Goal: Task Accomplishment & Management: Complete application form

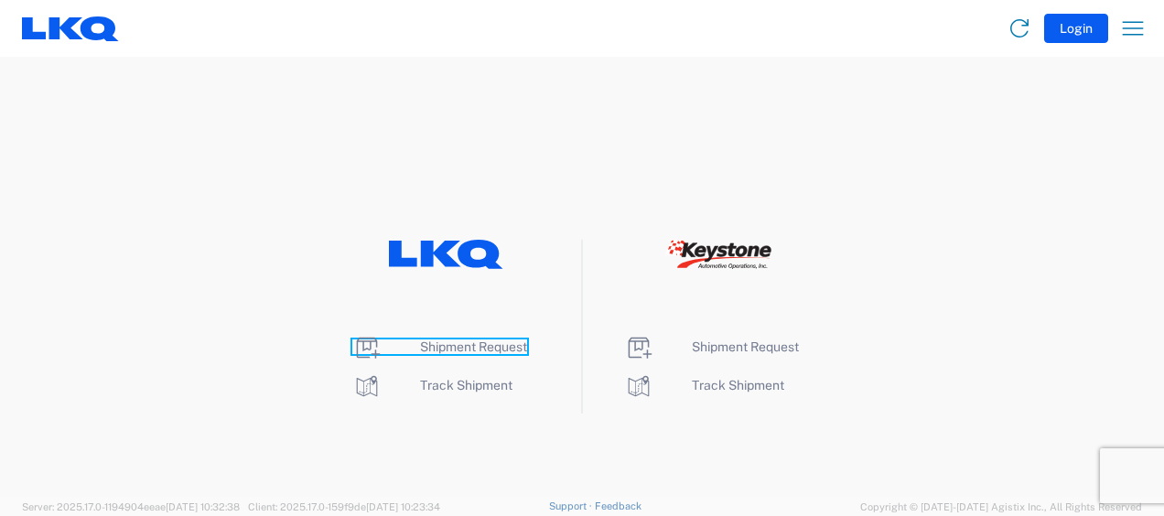
click at [464, 343] on span "Shipment Request" at bounding box center [473, 346] width 107 height 15
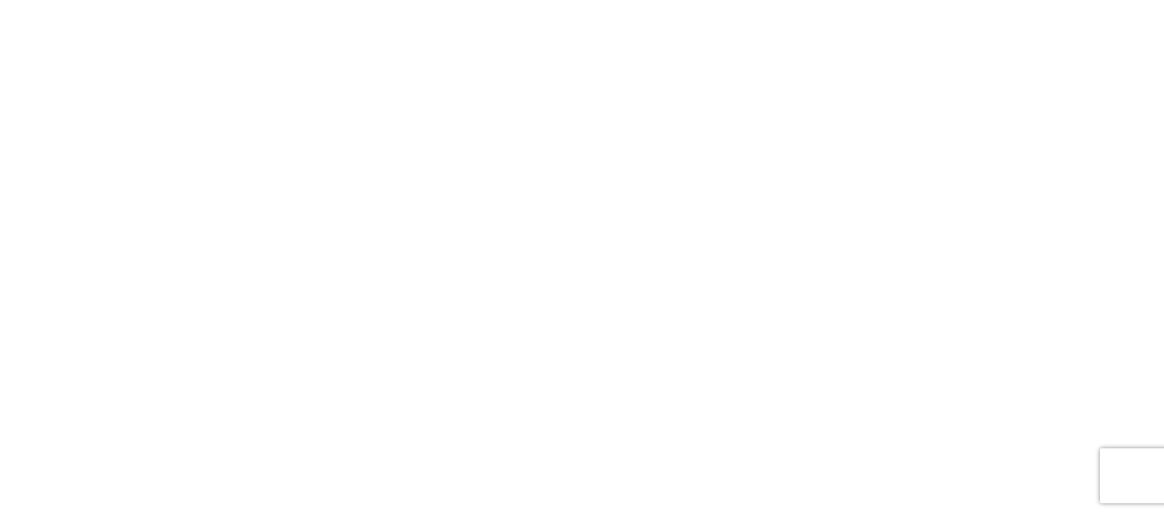
select select "FULL"
select select "LBS"
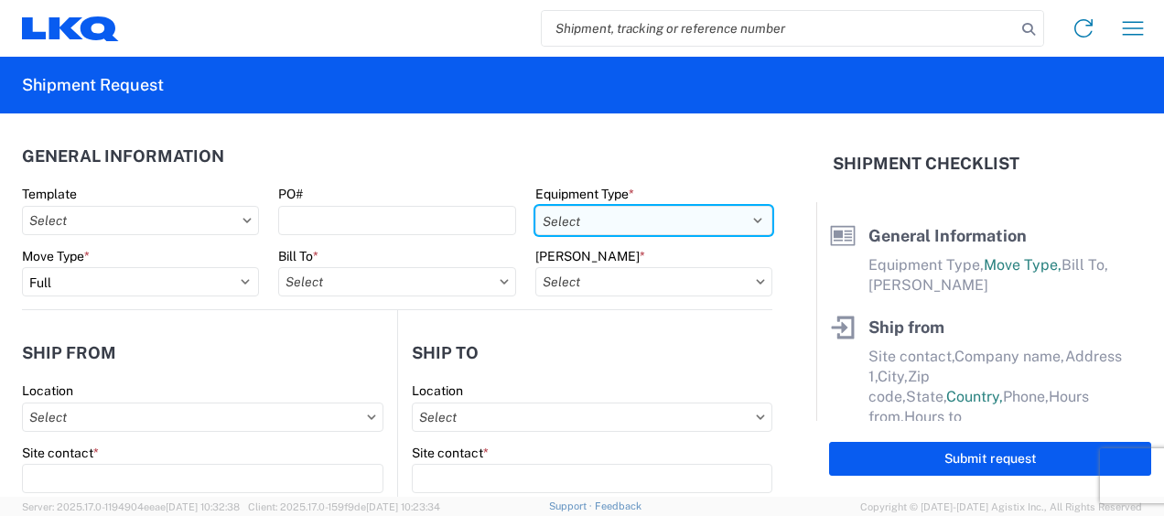
click at [698, 214] on select "Select 53’ Dry Van Flatbed Dropdeck (van) Lowboy (flatbed) Rail" at bounding box center [653, 220] width 237 height 29
select select "STDV"
click at [535, 206] on select "Select 53’ Dry Van Flatbed Dropdeck (van) Lowboy (flatbed) Rail" at bounding box center [653, 220] width 237 height 29
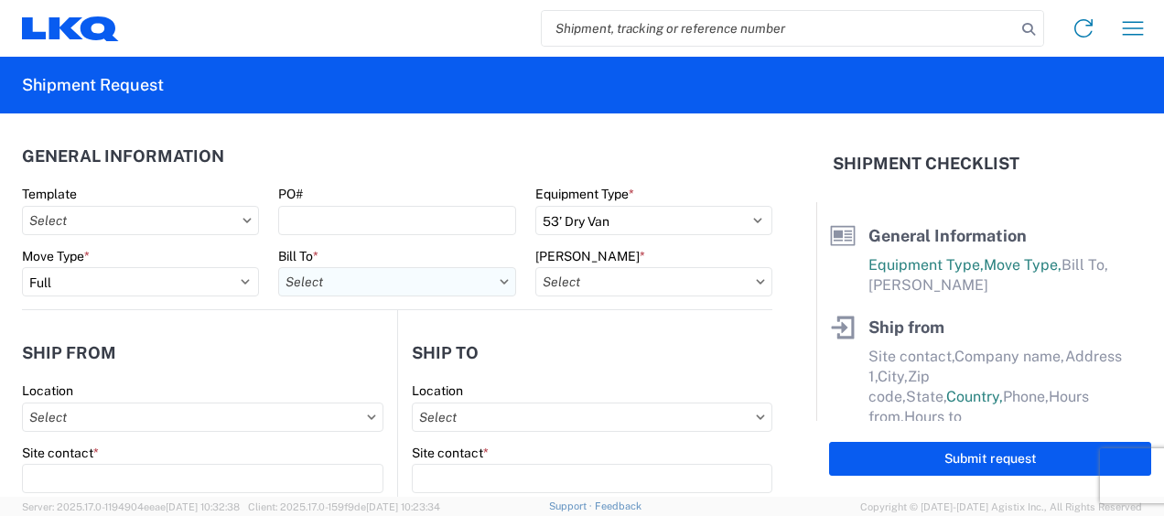
click at [413, 279] on input "Bill To *" at bounding box center [396, 281] width 237 height 29
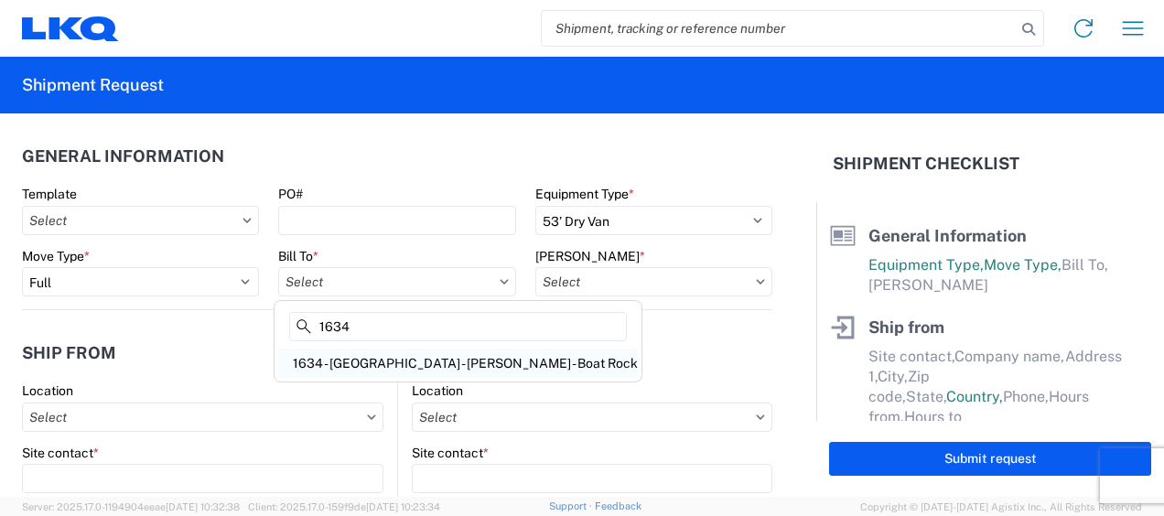
type input "1634"
click at [430, 363] on div "1634 - [GEOGRAPHIC_DATA] - [PERSON_NAME] - Boat Rock" at bounding box center [457, 363] width 359 height 29
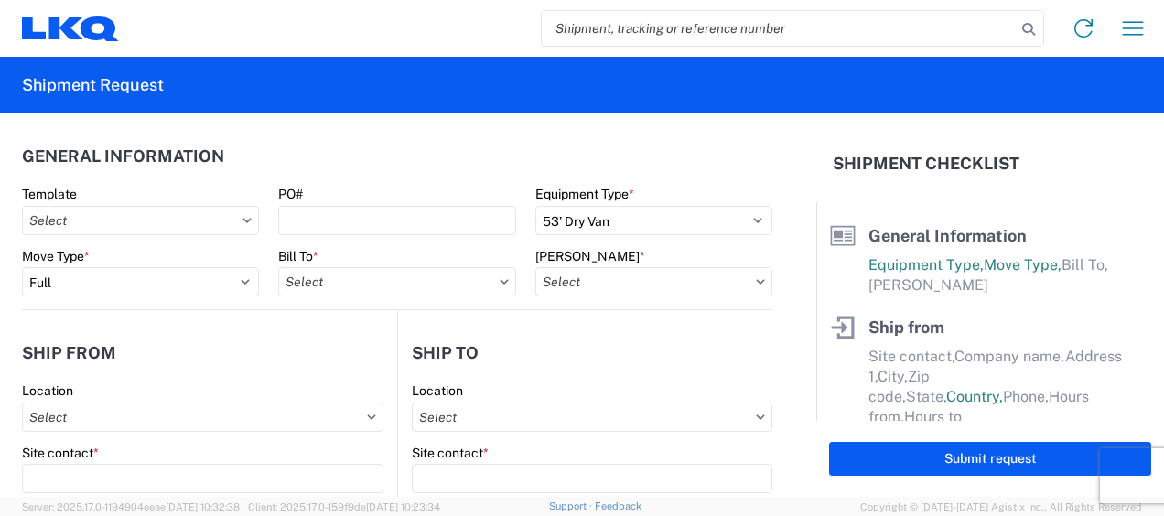
type input "1634 - [GEOGRAPHIC_DATA] - [PERSON_NAME] - Boat Rock"
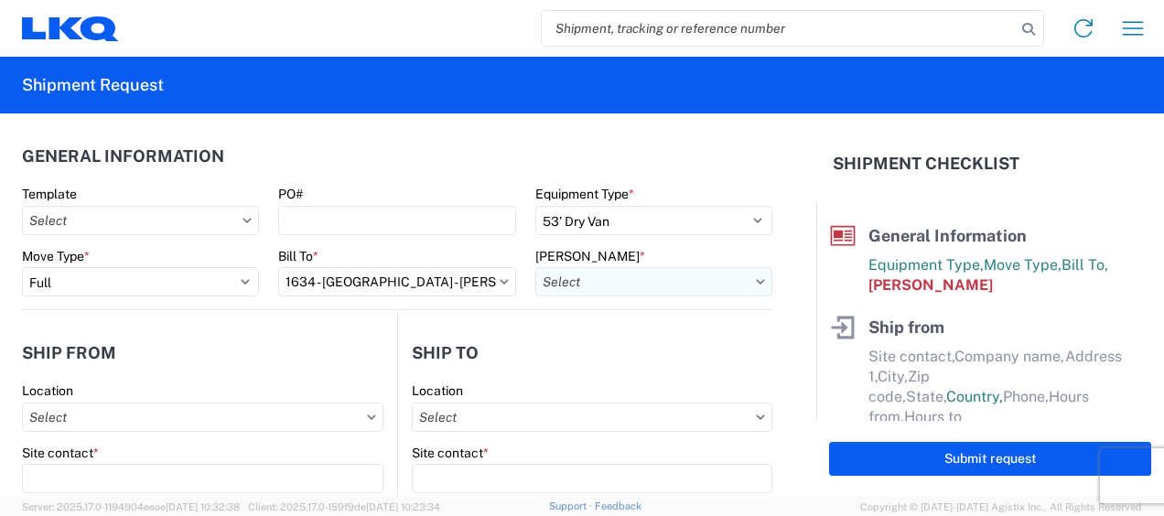
click at [692, 281] on input "[PERSON_NAME] *" at bounding box center [653, 281] width 237 height 29
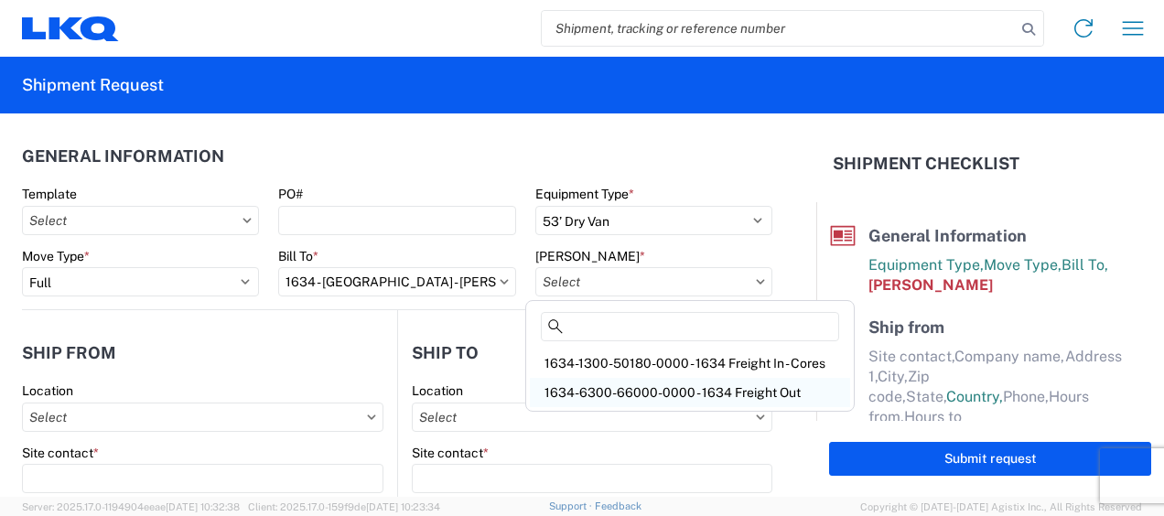
click at [700, 391] on div "1634-6300-66000-0000 - 1634 Freight Out" at bounding box center [690, 392] width 320 height 29
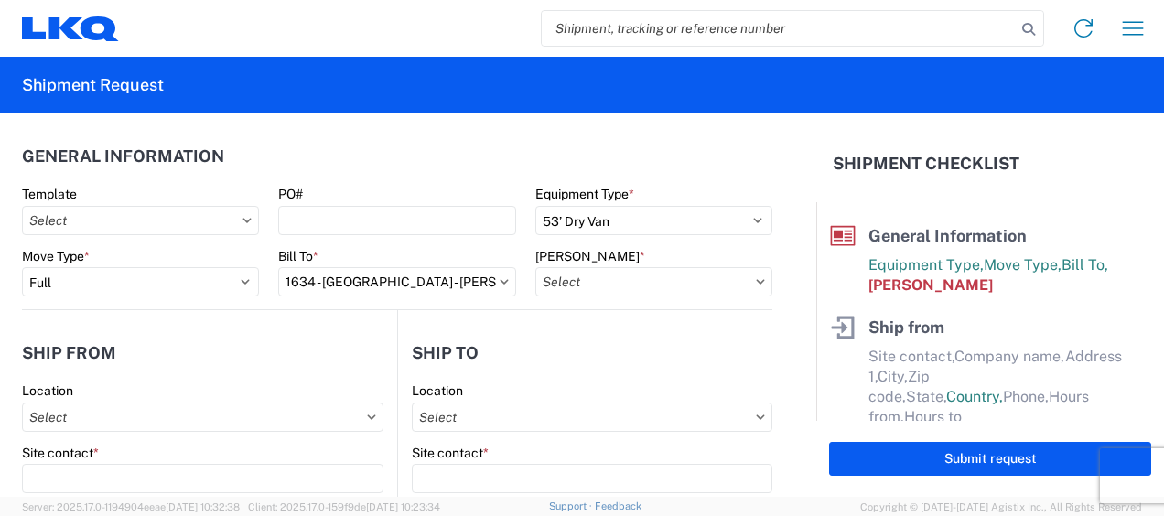
type input "1634-6300-66000-0000 - 1634 Freight Out"
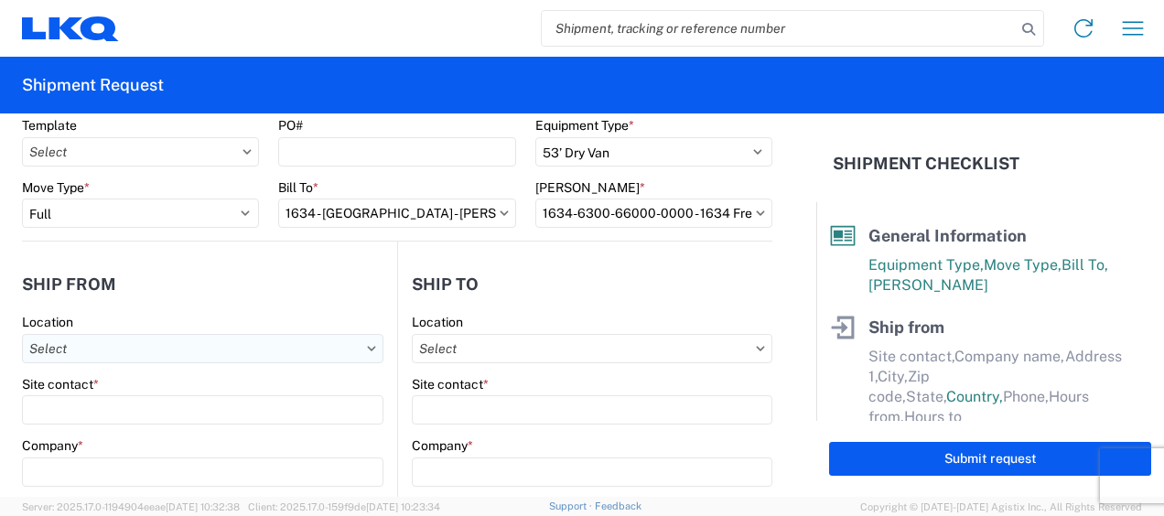
scroll to position [91, 0]
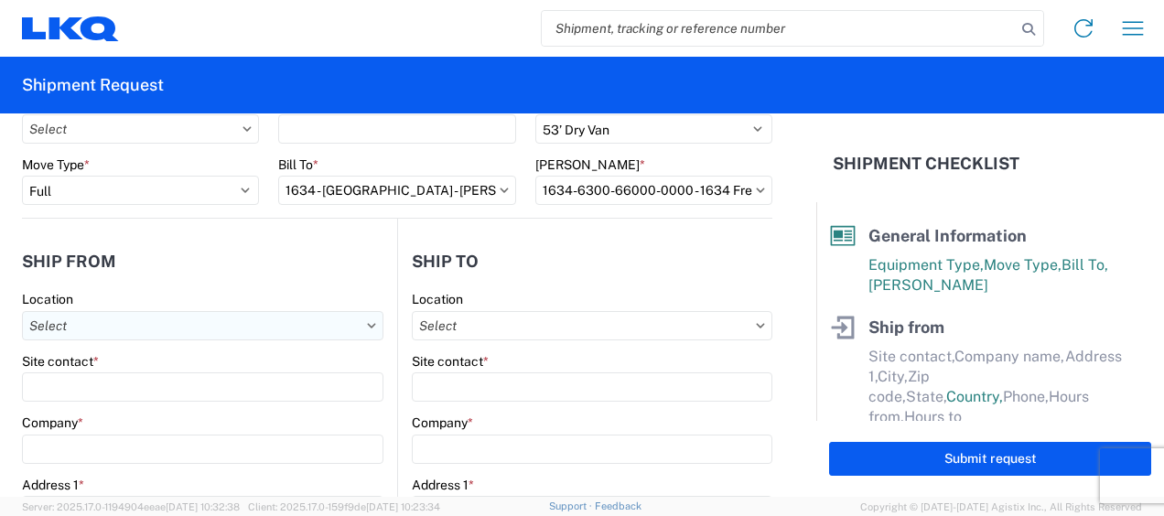
click at [106, 320] on input "Location" at bounding box center [202, 325] width 361 height 29
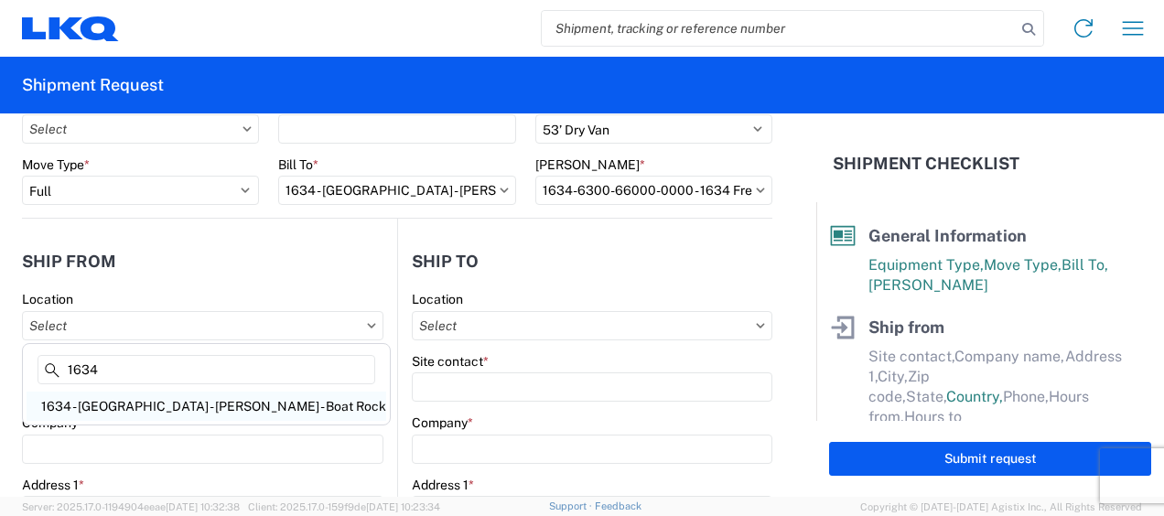
type input "1634"
click at [185, 406] on div "1634 - [GEOGRAPHIC_DATA] - [PERSON_NAME] - Boat Rock" at bounding box center [206, 406] width 359 height 29
type input "1634 - [GEOGRAPHIC_DATA] - [PERSON_NAME] - Boat Rock"
type input "LKQ Corporation"
type input "[STREET_ADDRESS]"
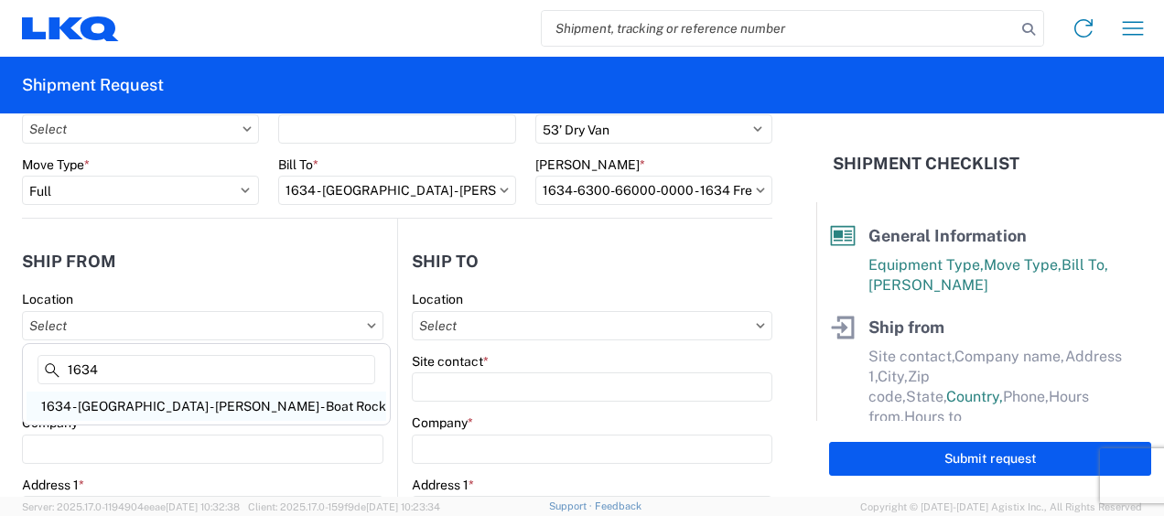
type input "[GEOGRAPHIC_DATA]"
type input "30336"
select select "GA"
select select "US"
type input "[PHONE_NUMBER]"
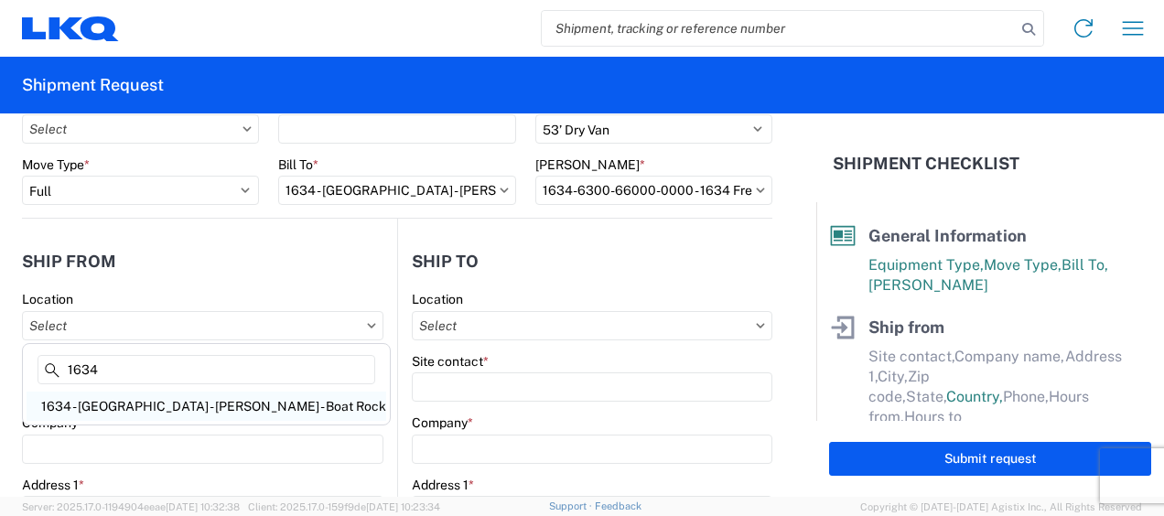
type input "00:00"
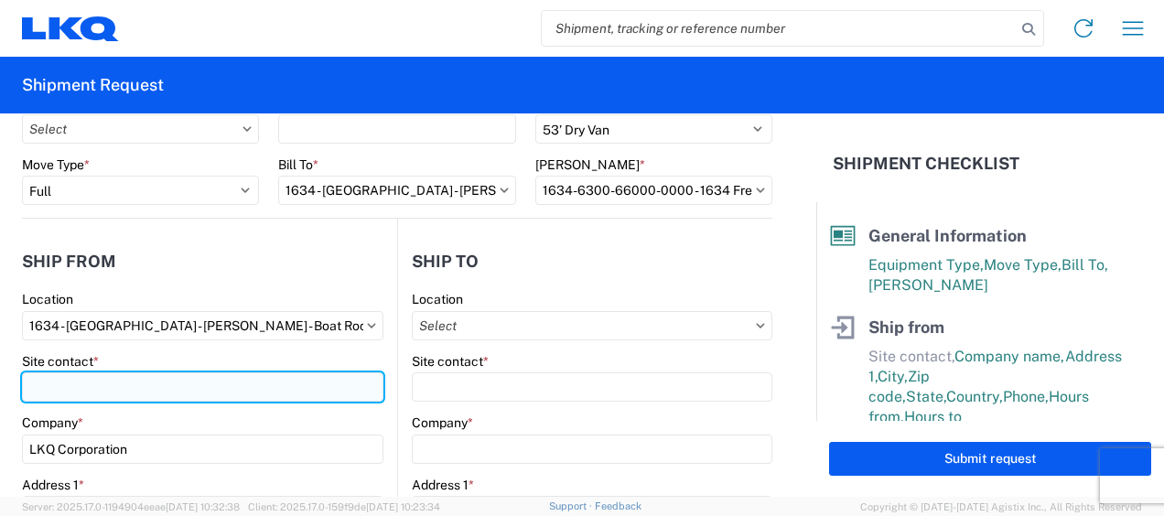
click at [97, 384] on input "Site contact *" at bounding box center [202, 386] width 361 height 29
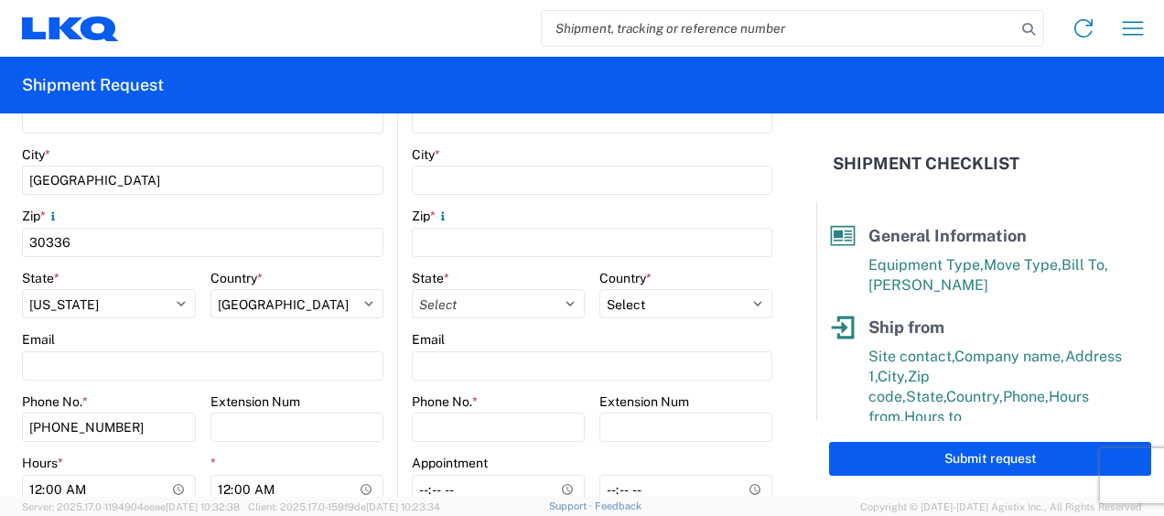
scroll to position [549, 0]
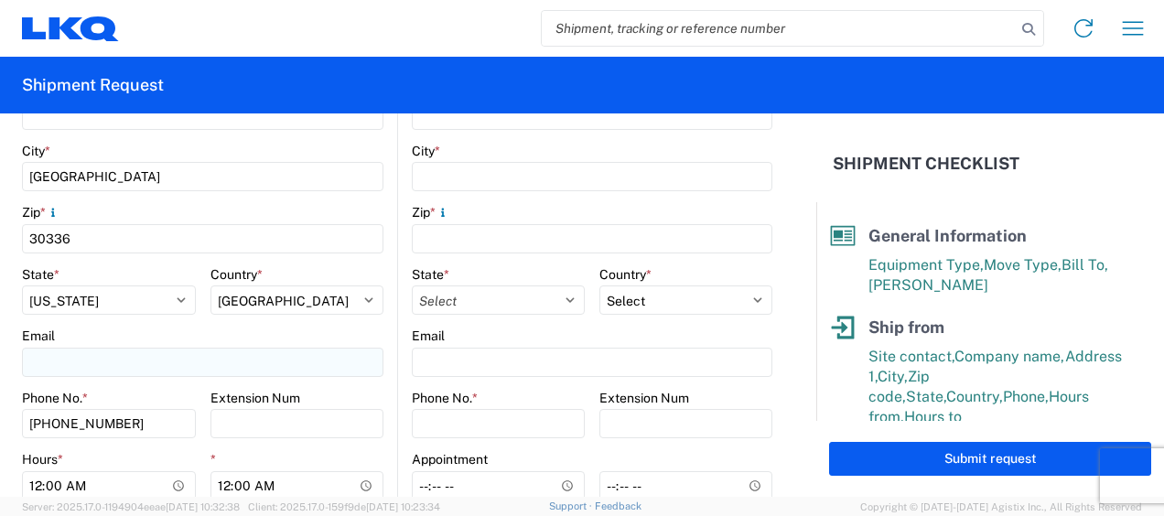
type input "[PERSON_NAME]"
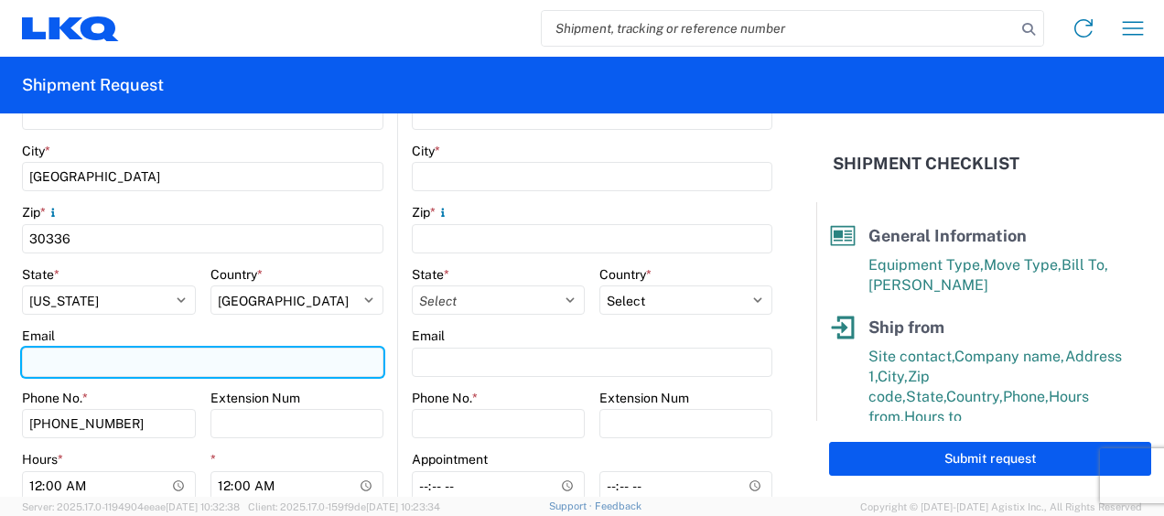
click at [110, 362] on input "Email" at bounding box center [202, 362] width 361 height 29
type input "[EMAIL_ADDRESS][DOMAIN_NAME]"
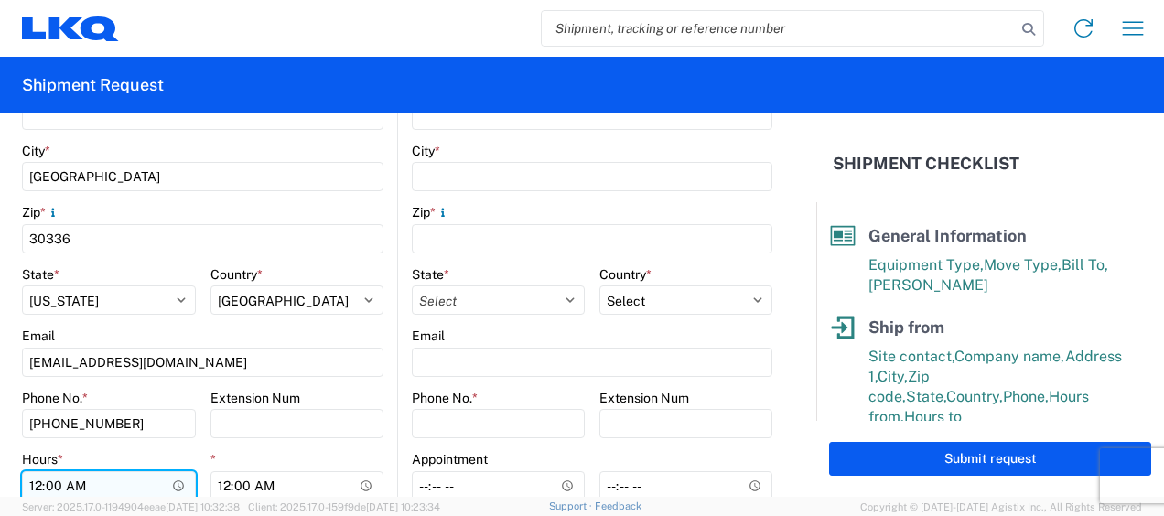
click at [35, 485] on input "00:00" at bounding box center [109, 485] width 174 height 29
type input "07:00"
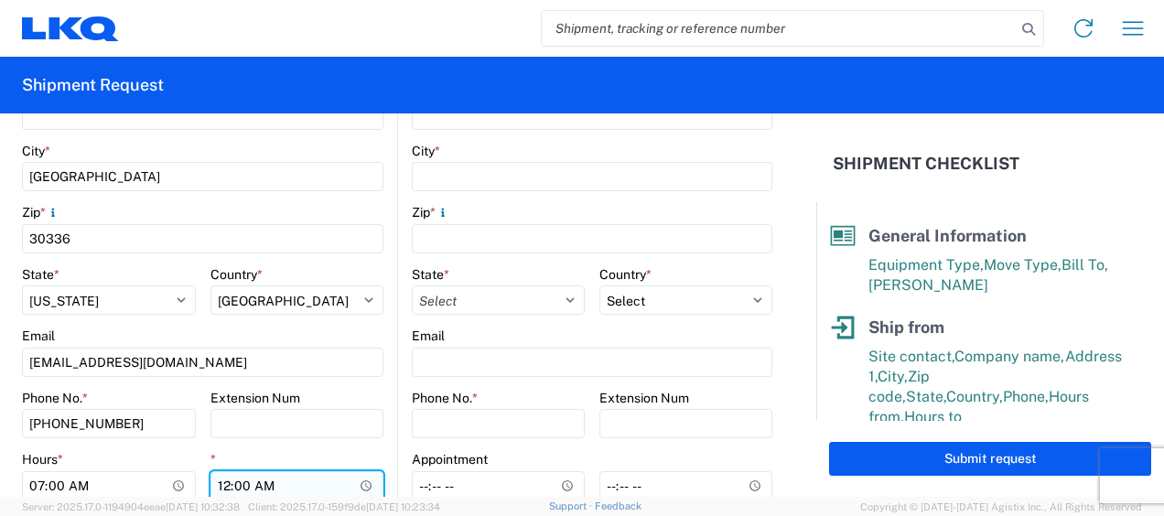
click at [224, 479] on input "00:00" at bounding box center [297, 485] width 174 height 29
type input "11:00"
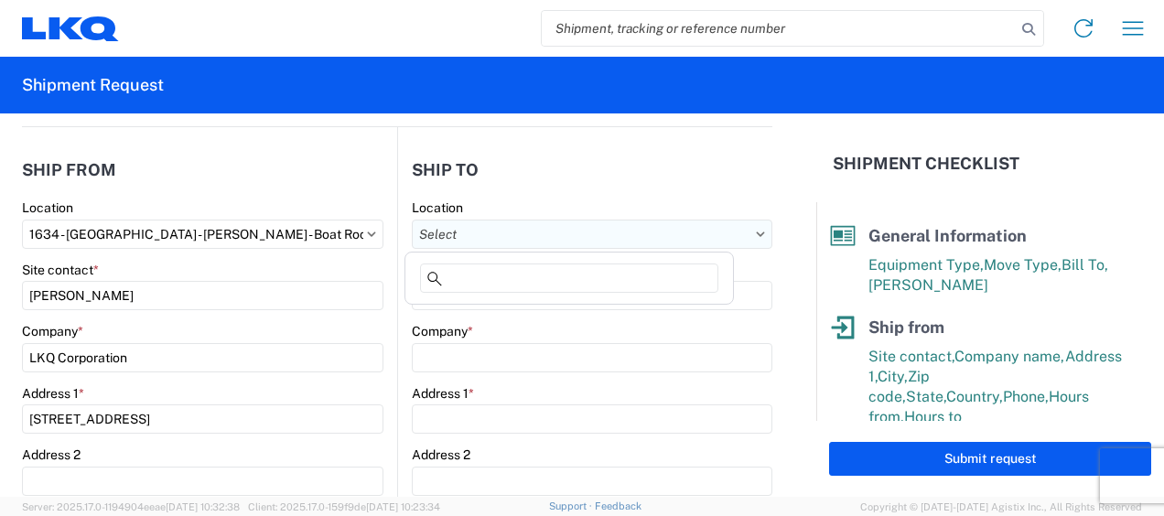
click at [692, 227] on input "Location" at bounding box center [592, 234] width 360 height 29
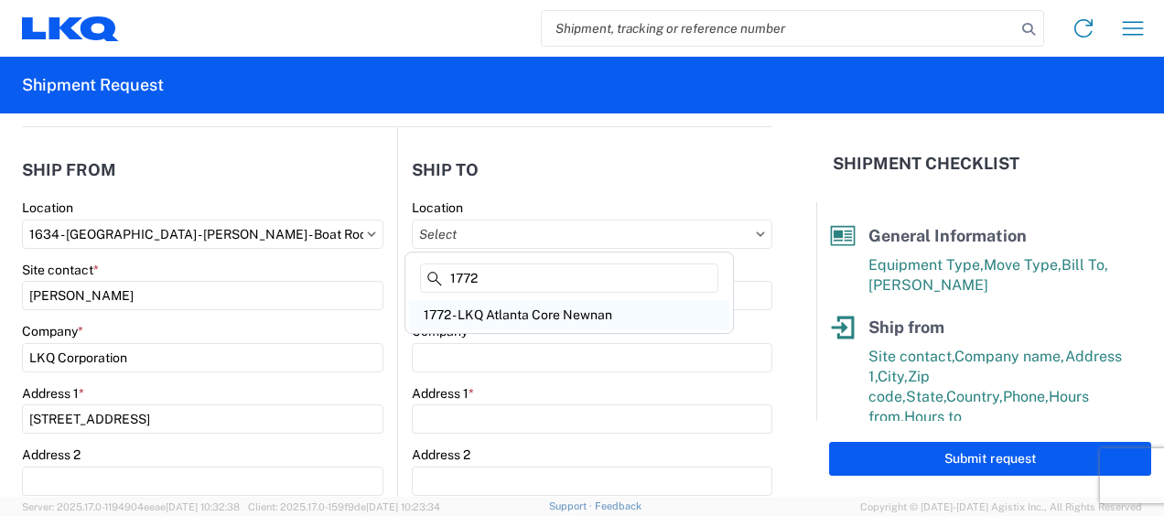
type input "1772"
click at [529, 313] on div "1772 - LKQ Atlanta Core Newnan" at bounding box center [569, 314] width 320 height 29
type input "1772 - LKQ Atlanta Core Newnan"
type input "LKQ Corporation"
type input "[STREET_ADDRESS]"
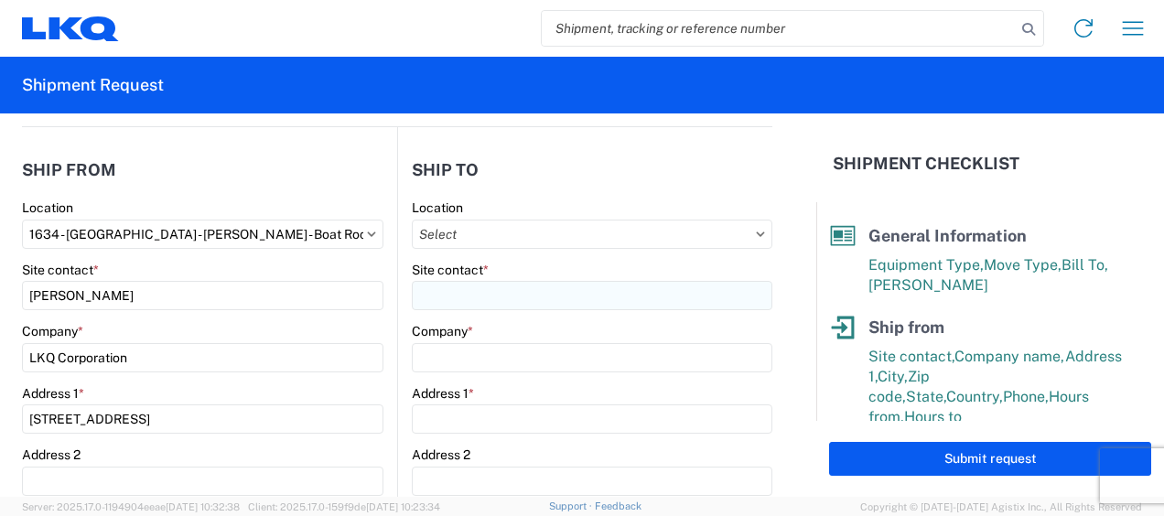
type input "Newnan"
type input "30265"
select select "GA"
select select "US"
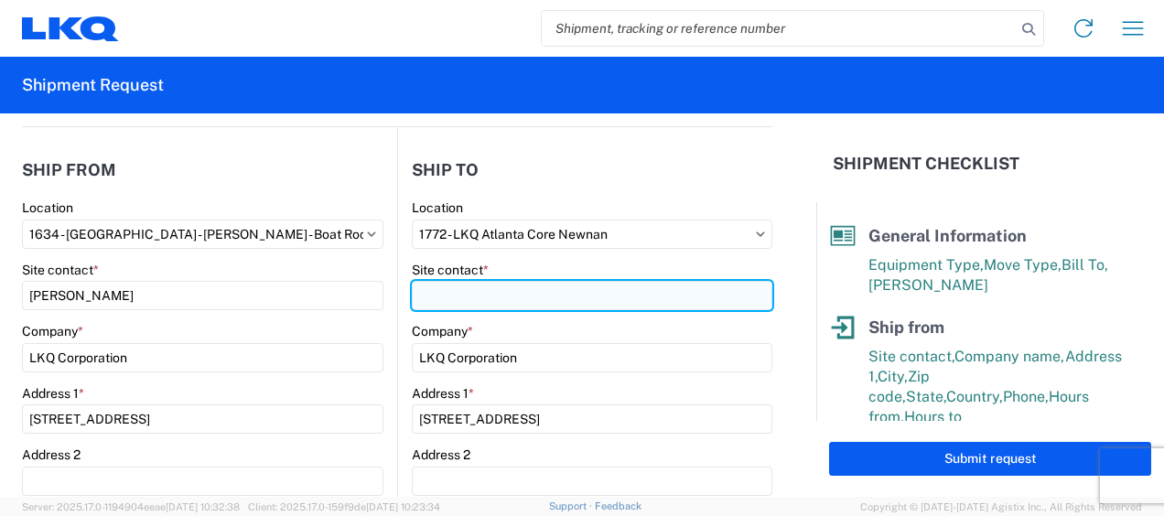
click at [482, 291] on input "Site contact *" at bounding box center [592, 295] width 360 height 29
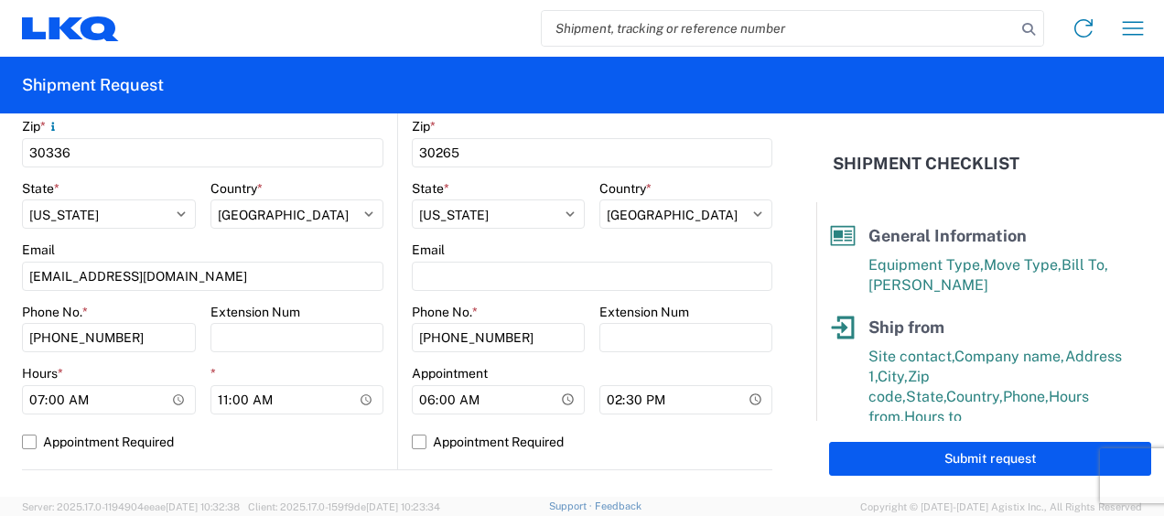
scroll to position [640, 0]
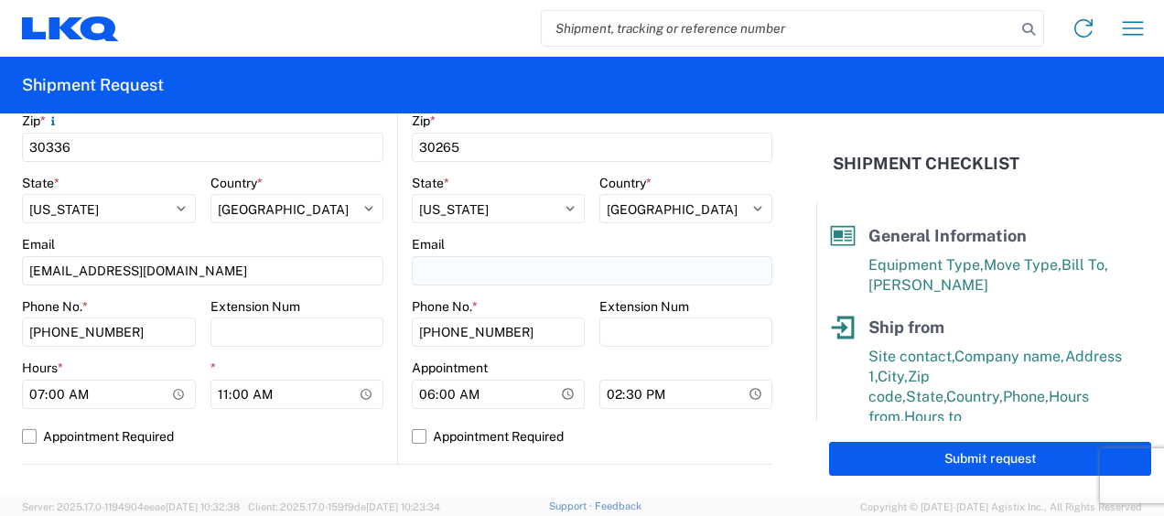
type input "[PERSON_NAME]"
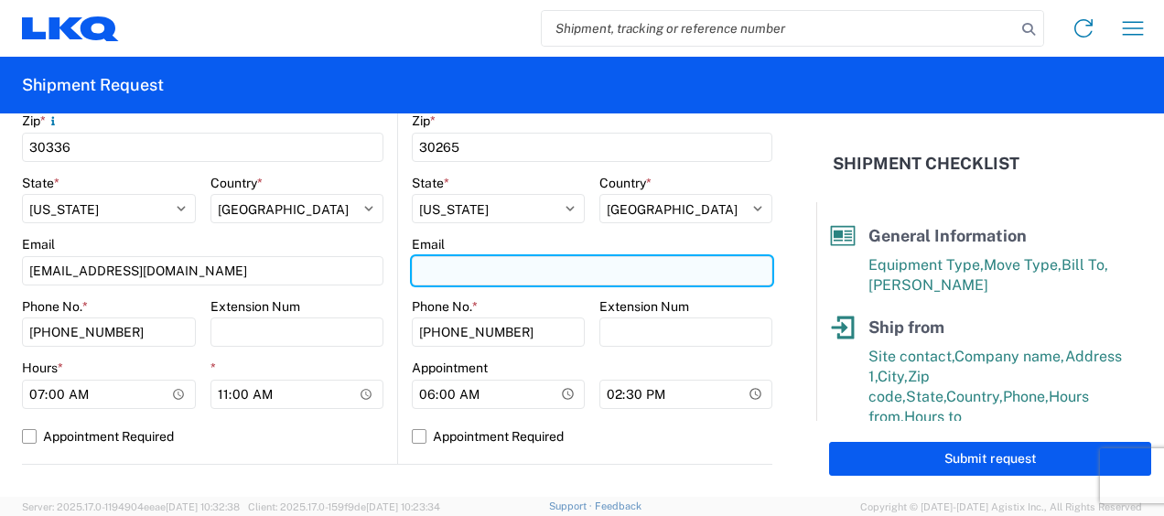
click at [460, 274] on input "Email" at bounding box center [592, 270] width 360 height 29
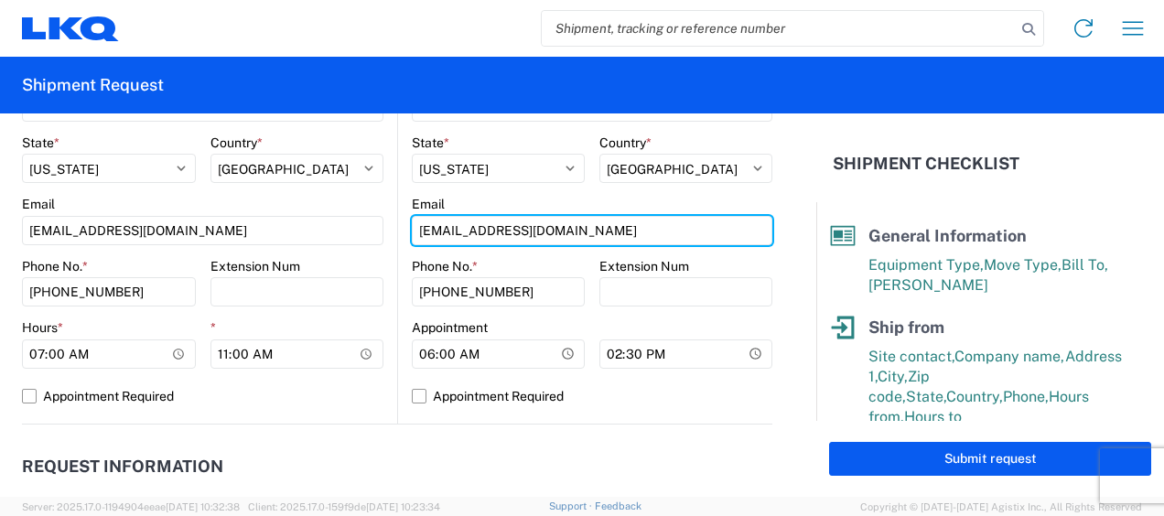
scroll to position [823, 0]
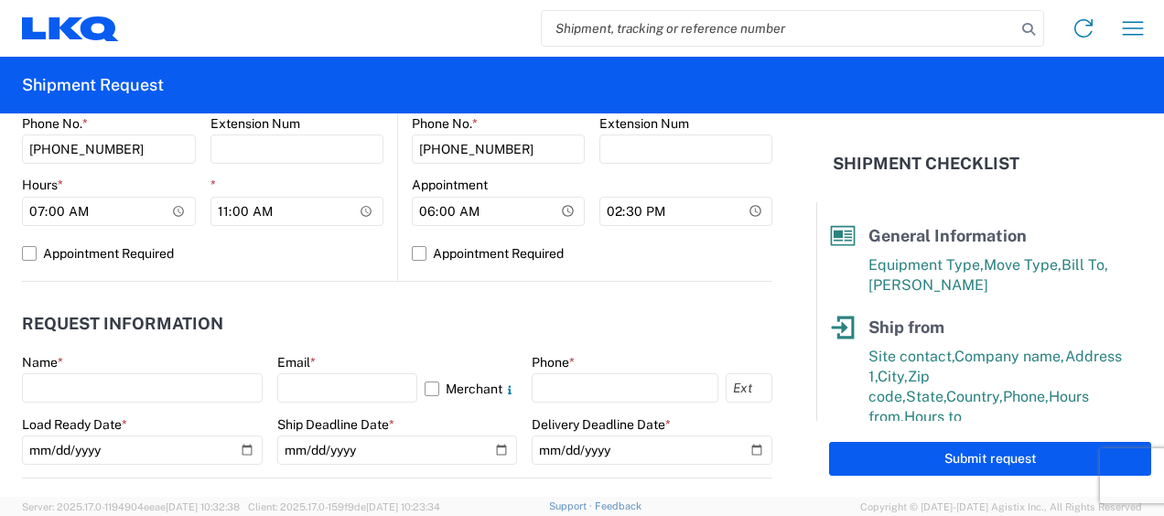
type input "[EMAIL_ADDRESS][DOMAIN_NAME]"
click at [92, 366] on div "Name *" at bounding box center [142, 362] width 241 height 16
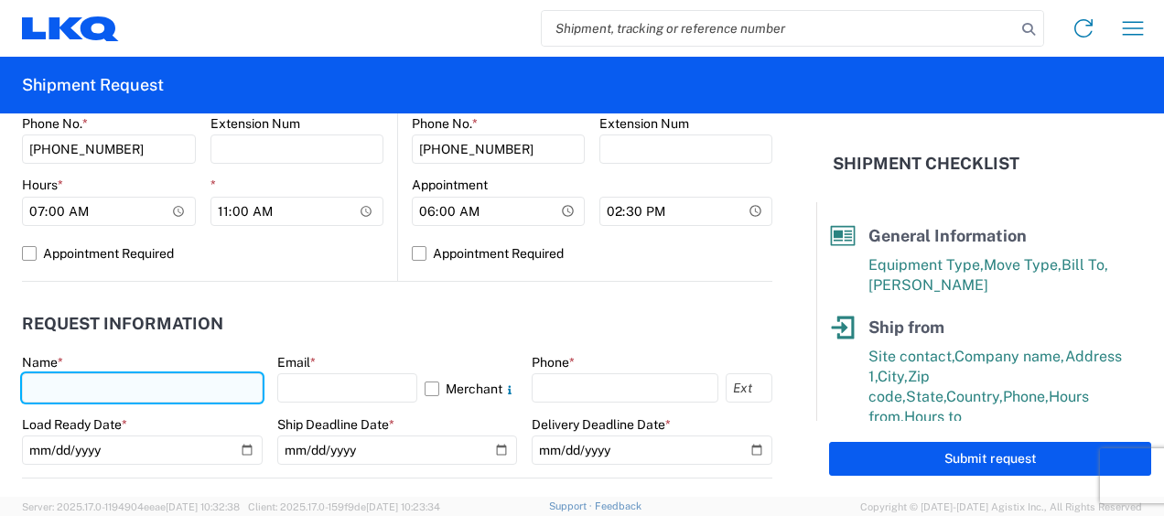
click at [103, 382] on input "text" at bounding box center [142, 387] width 241 height 29
type input "[PERSON_NAME]"
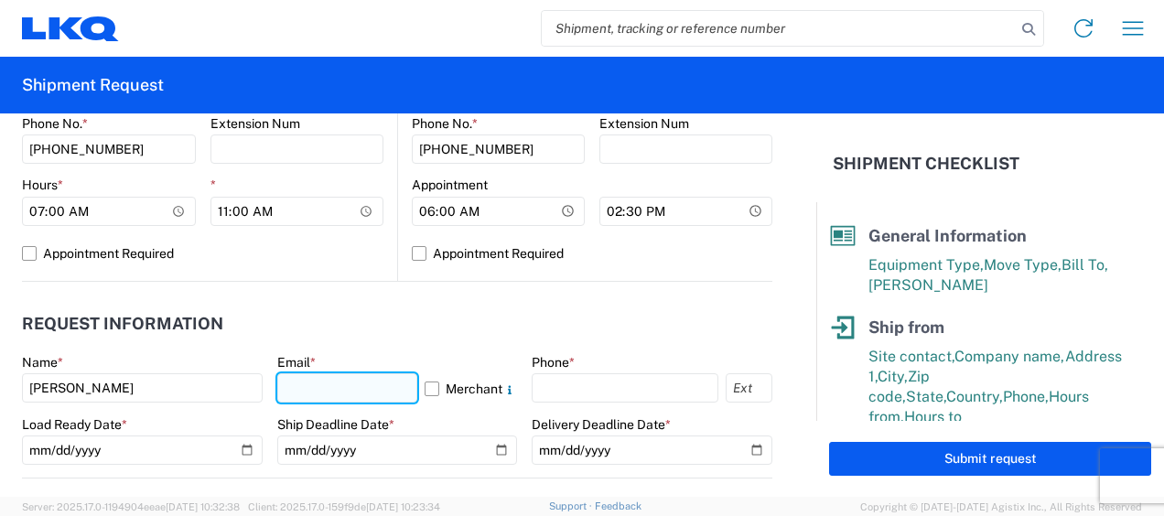
click at [375, 388] on input "text" at bounding box center [347, 387] width 141 height 29
type input "[EMAIL_ADDRESS][DOMAIN_NAME]"
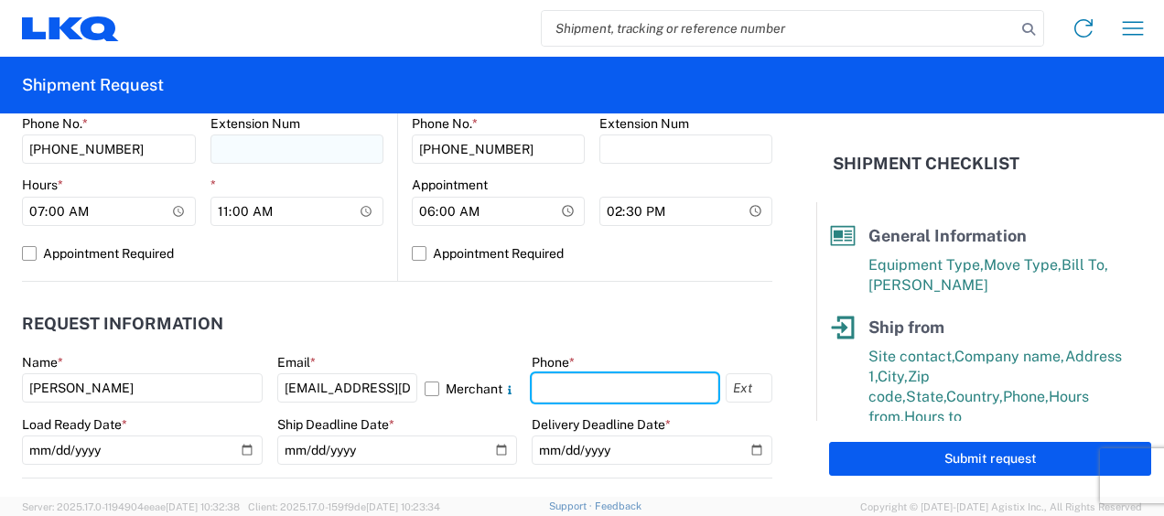
type input "6783998501"
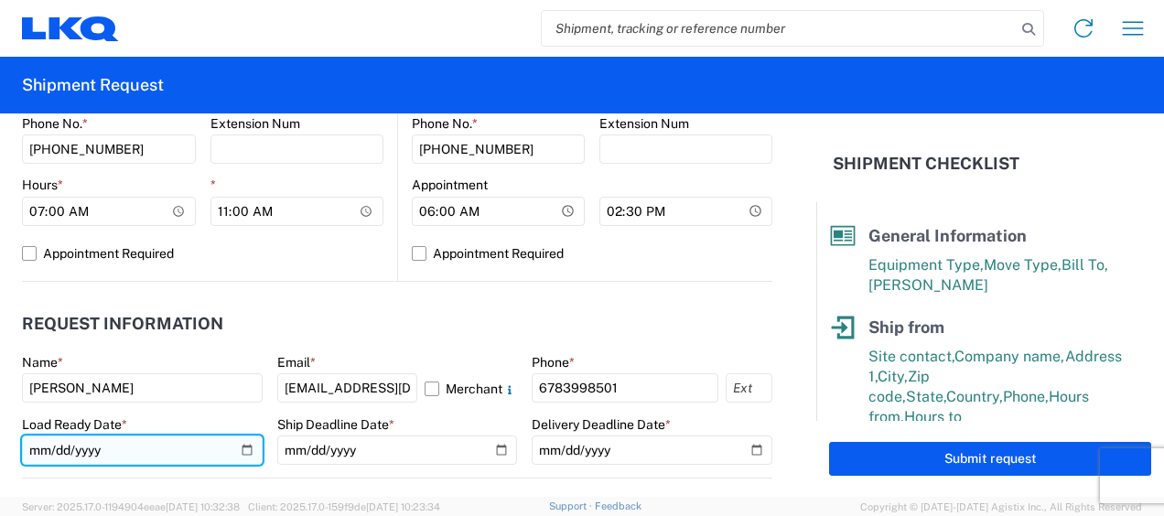
click at [48, 448] on input "date" at bounding box center [142, 449] width 241 height 29
type input "[DATE]"
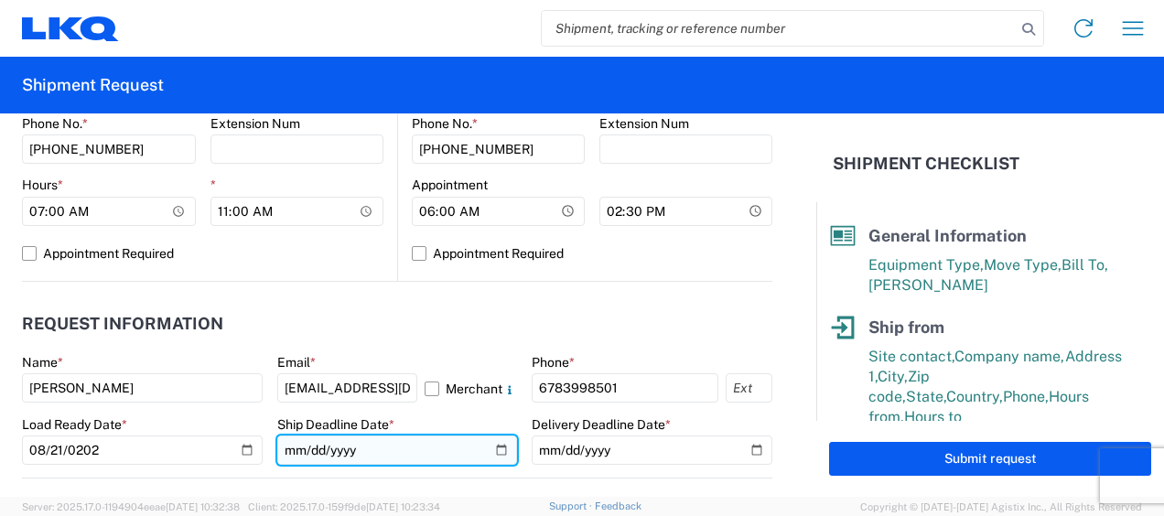
click at [287, 452] on input "date" at bounding box center [397, 449] width 241 height 29
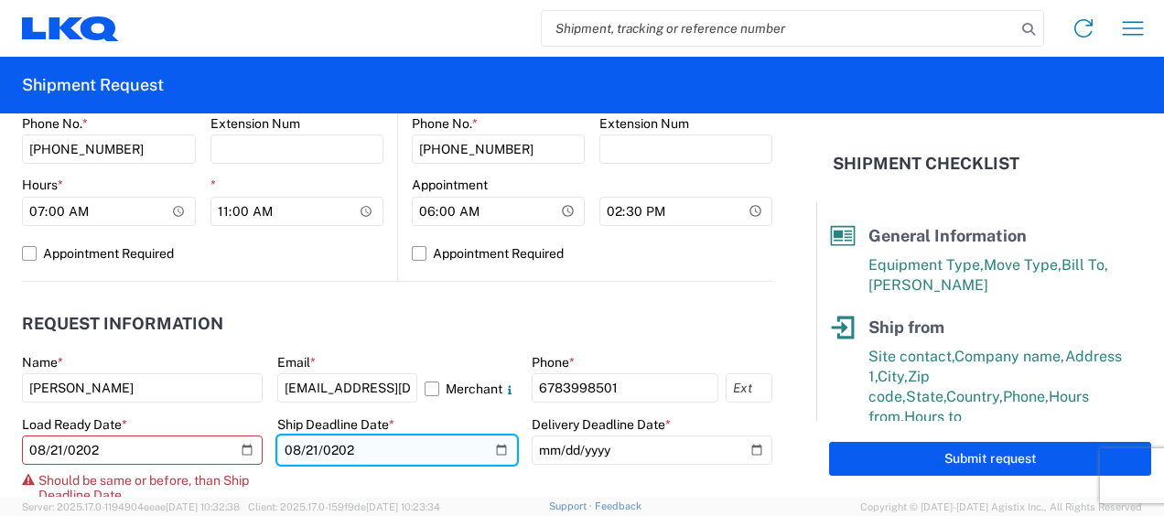
type input "[DATE]"
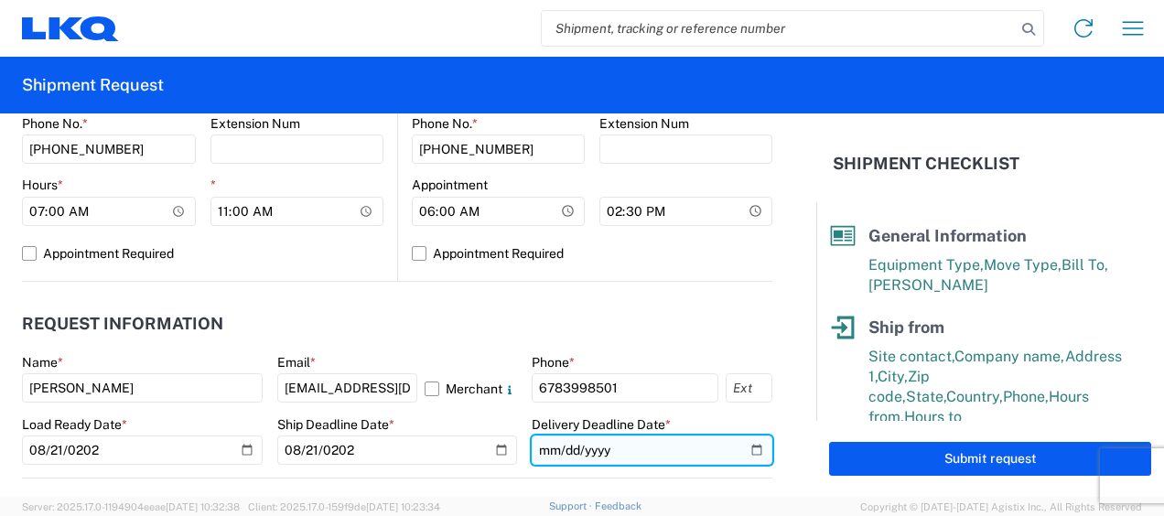
click at [540, 452] on input "date" at bounding box center [651, 449] width 241 height 29
type input "[DATE]"
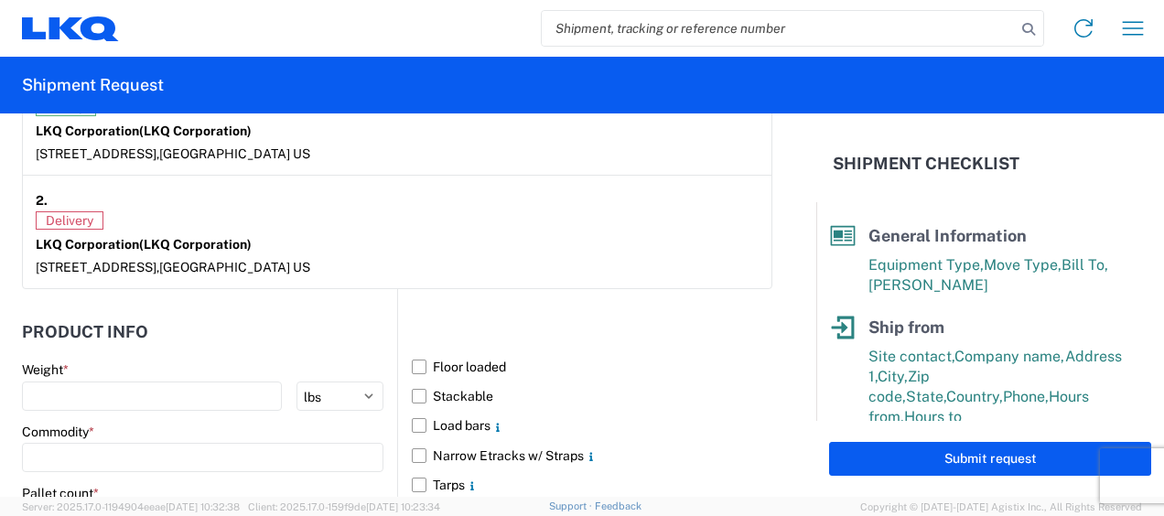
scroll to position [1555, 0]
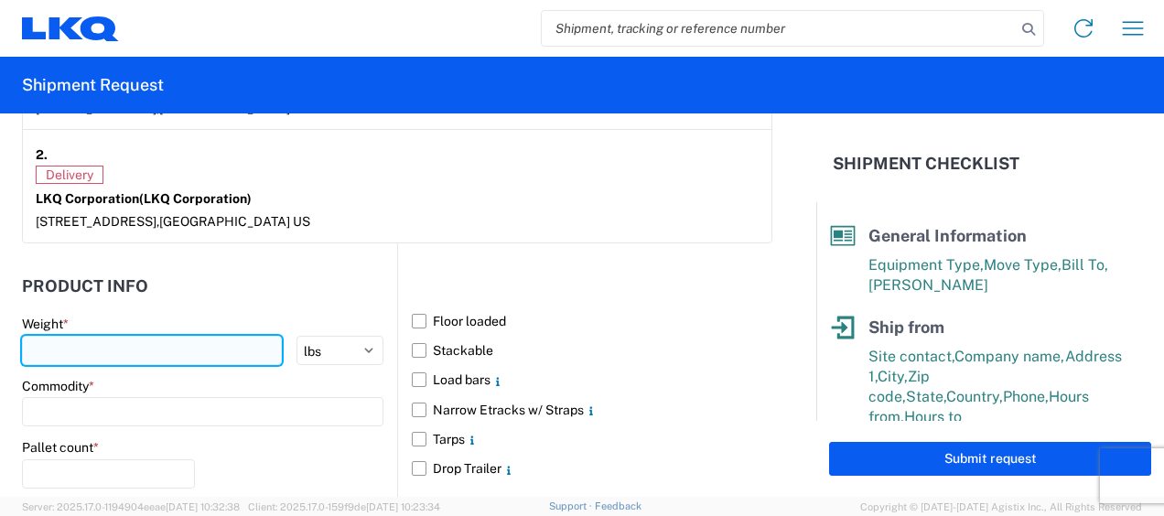
click at [209, 342] on input "number" at bounding box center [152, 350] width 260 height 29
type input "36000"
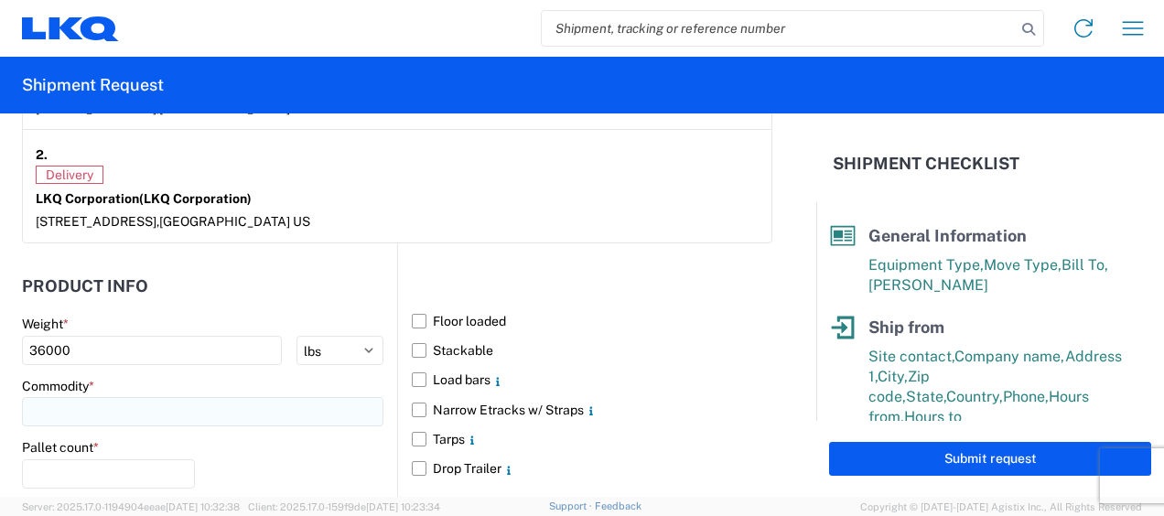
click at [223, 406] on input at bounding box center [202, 411] width 361 height 29
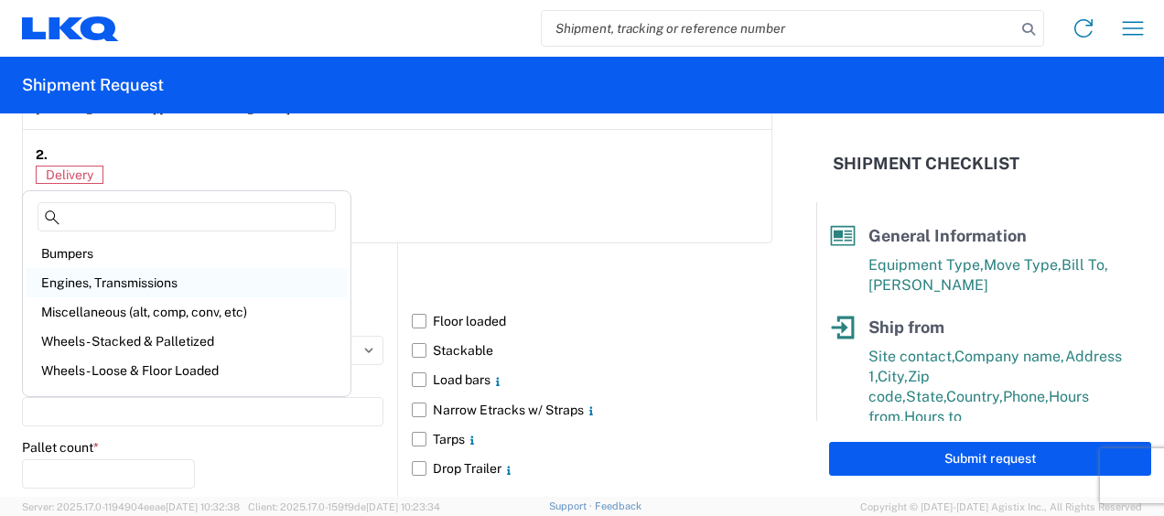
click at [127, 285] on div "Engines, Transmissions" at bounding box center [187, 282] width 320 height 29
type input "Engines, Transmissions"
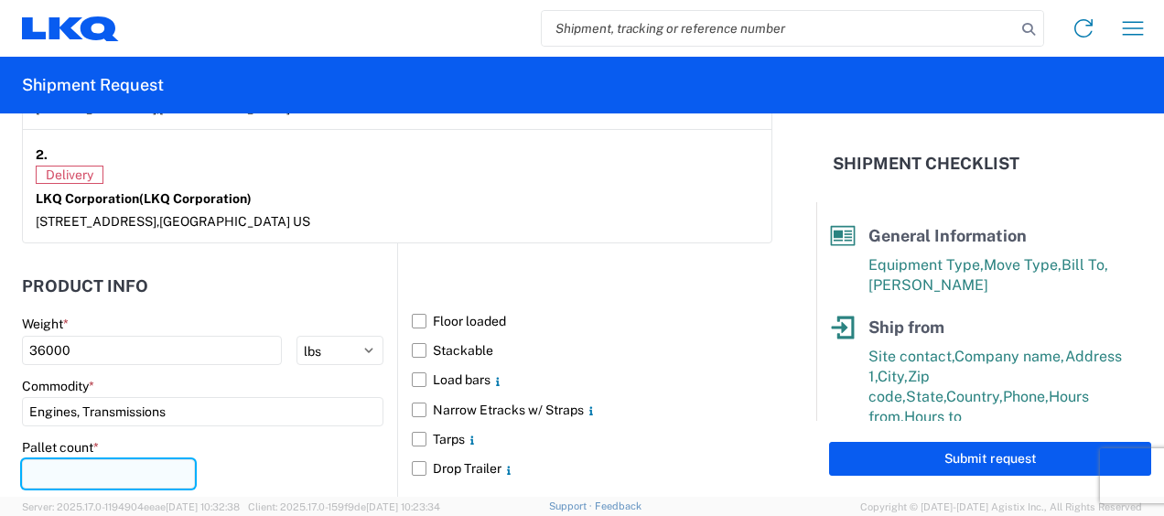
click at [125, 472] on input "number" at bounding box center [108, 473] width 173 height 29
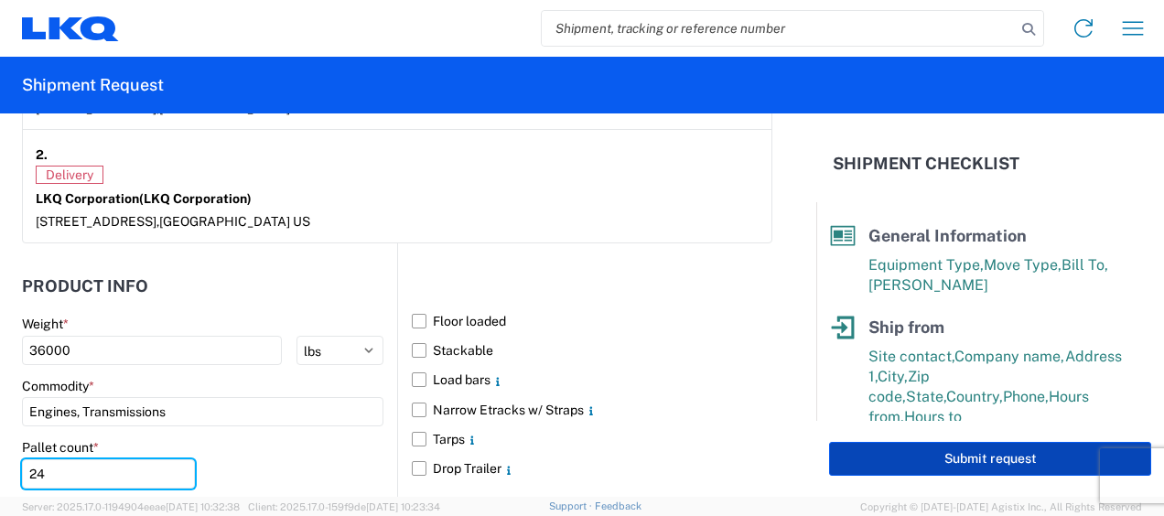
type input "24"
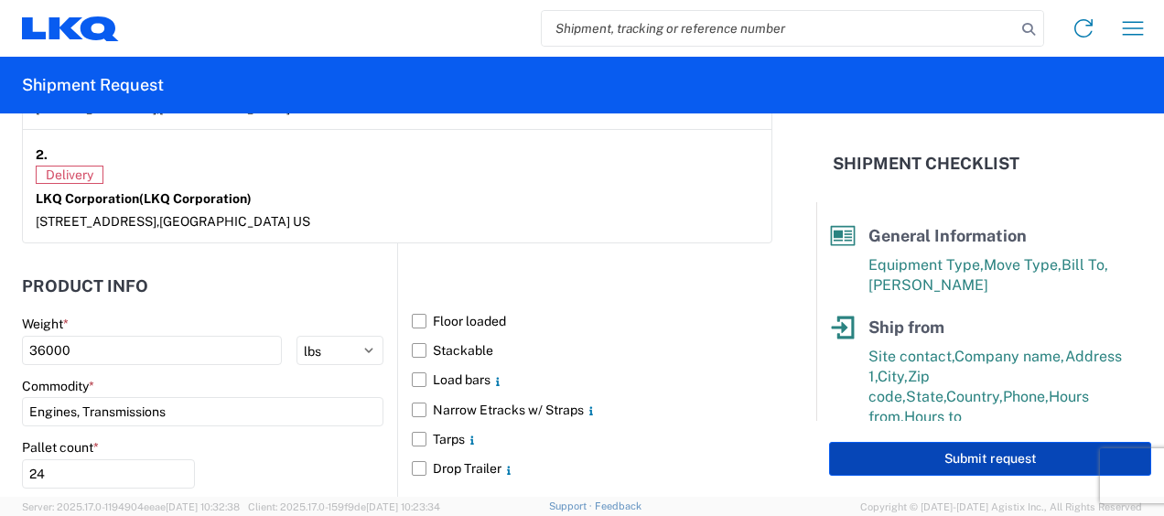
click at [980, 453] on button "Submit request" at bounding box center [990, 459] width 322 height 34
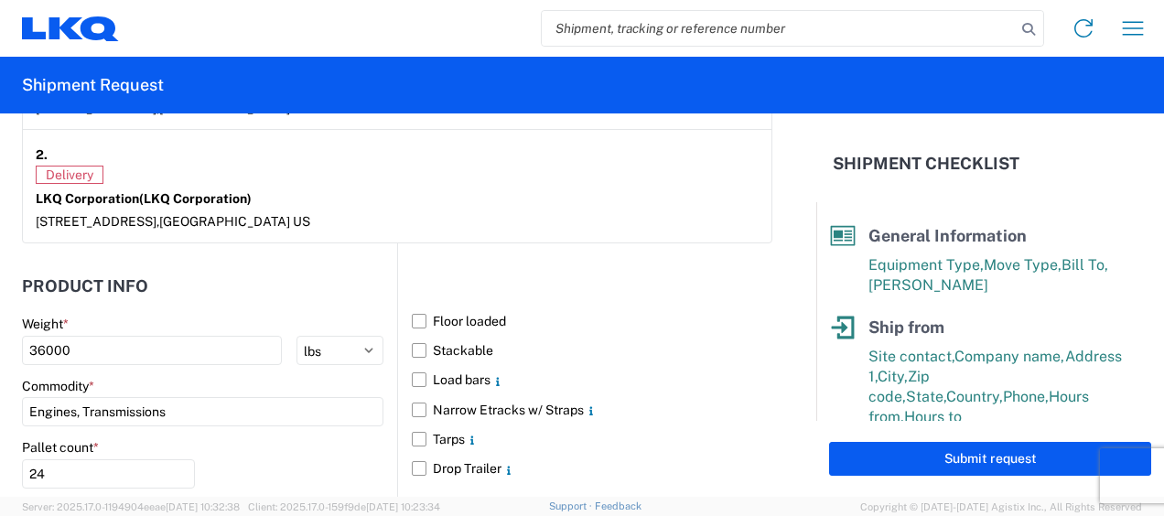
select select "US"
